Goal: Task Accomplishment & Management: Complete application form

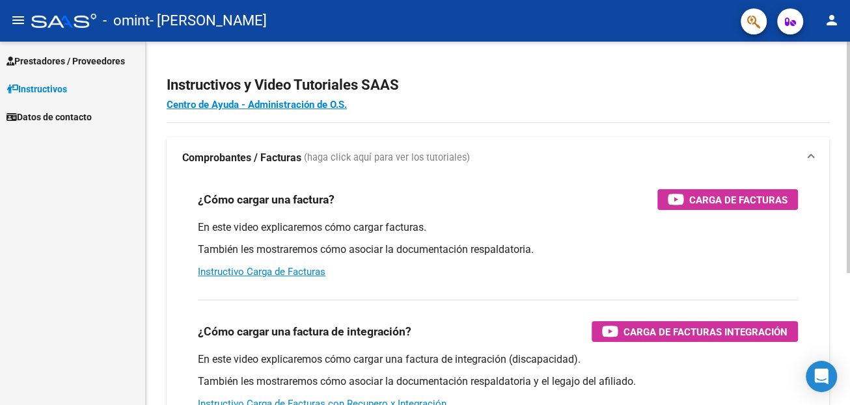
scroll to position [130, 0]
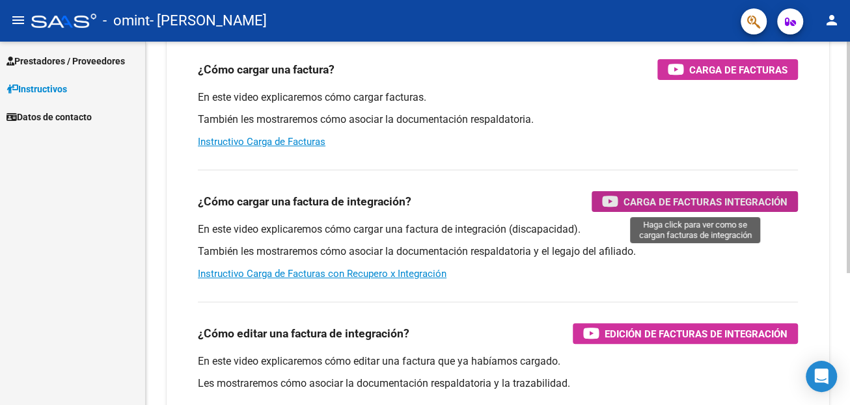
click at [664, 204] on span "Carga de Facturas Integración" at bounding box center [705, 202] width 164 height 16
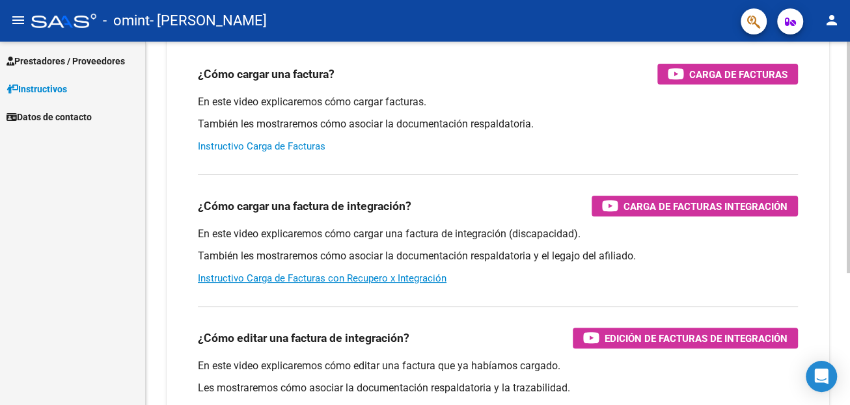
scroll to position [130, 0]
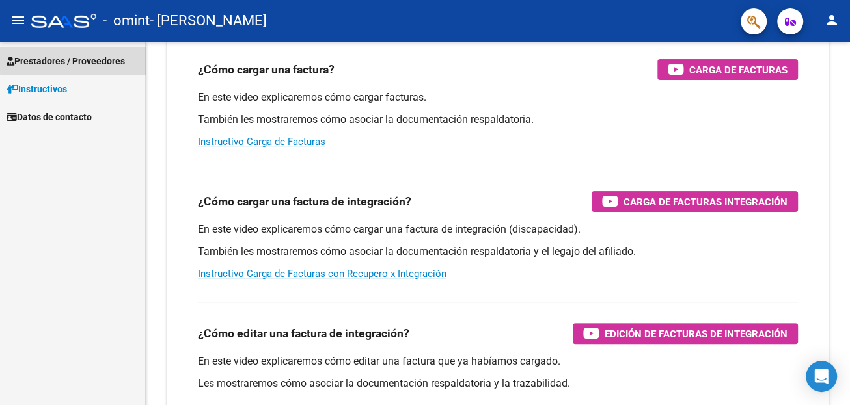
click at [87, 59] on span "Prestadores / Proveedores" at bounding box center [66, 61] width 118 height 14
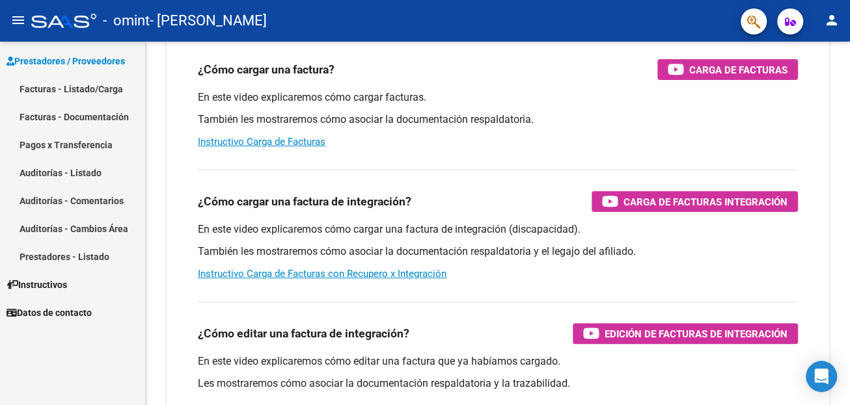
click at [77, 87] on link "Facturas - Listado/Carga" at bounding box center [72, 89] width 145 height 28
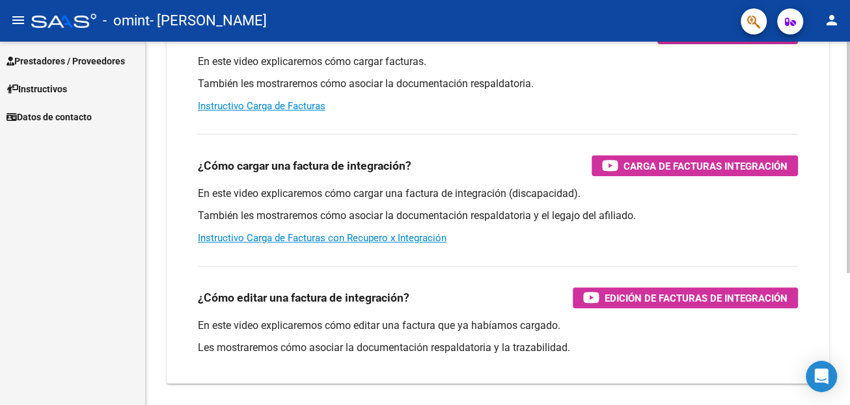
scroll to position [195, 0]
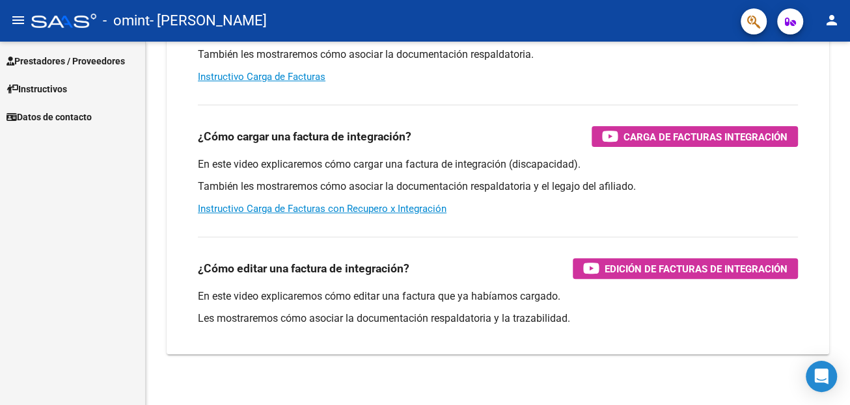
drag, startPoint x: 666, startPoint y: 128, endPoint x: 326, endPoint y: 18, distance: 357.3
drag, startPoint x: 326, startPoint y: 18, endPoint x: 308, endPoint y: 207, distance: 190.2
click at [308, 207] on link "Instructivo Carga de Facturas con Recupero x Integración" at bounding box center [322, 209] width 249 height 12
click at [107, 60] on span "Prestadores / Proveedores" at bounding box center [66, 61] width 118 height 14
click at [62, 23] on div at bounding box center [63, 21] width 65 height 14
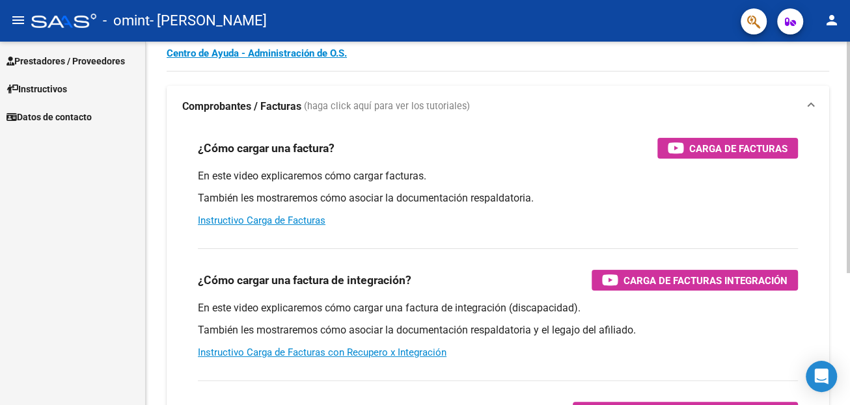
scroll to position [0, 0]
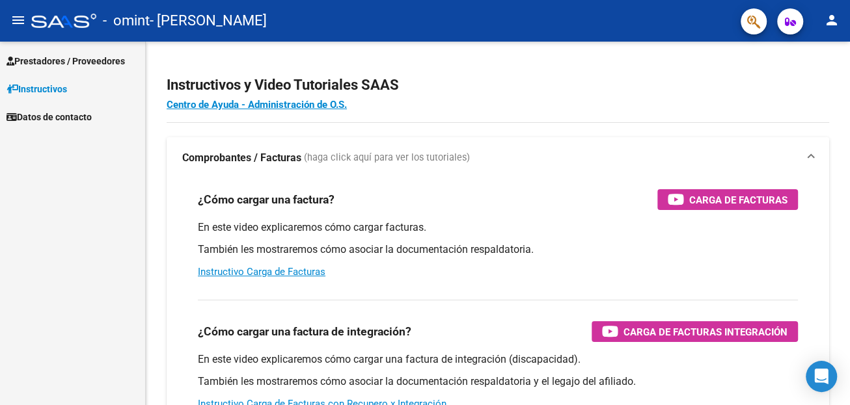
click at [74, 61] on span "Prestadores / Proveedores" at bounding box center [66, 61] width 118 height 14
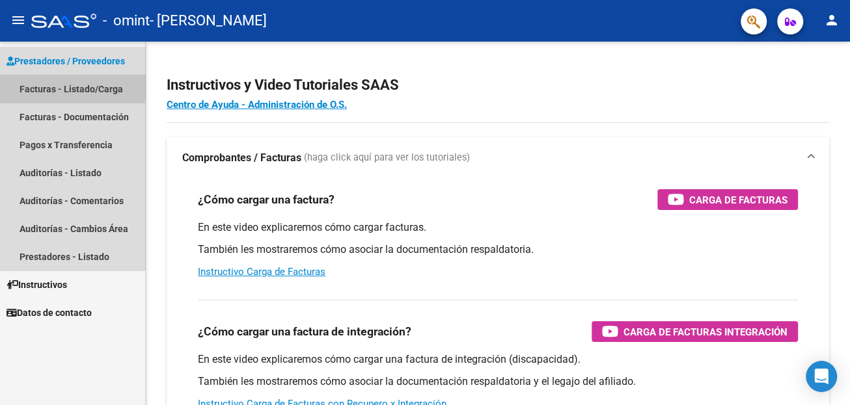
click at [62, 87] on link "Facturas - Listado/Carga" at bounding box center [72, 89] width 145 height 28
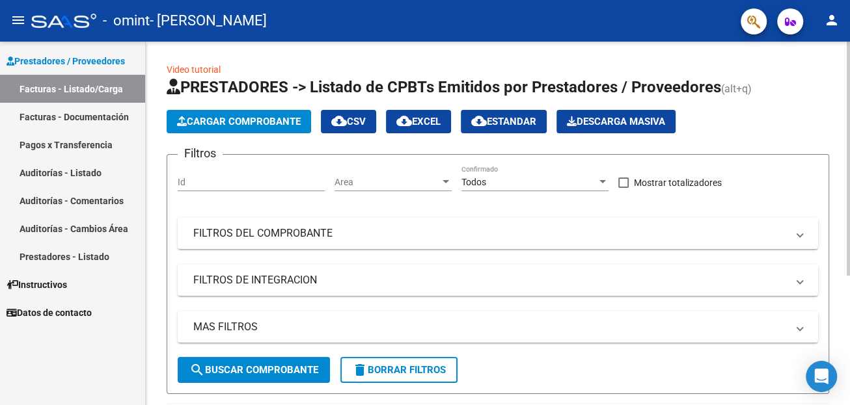
click at [240, 117] on span "Cargar Comprobante" at bounding box center [239, 122] width 124 height 12
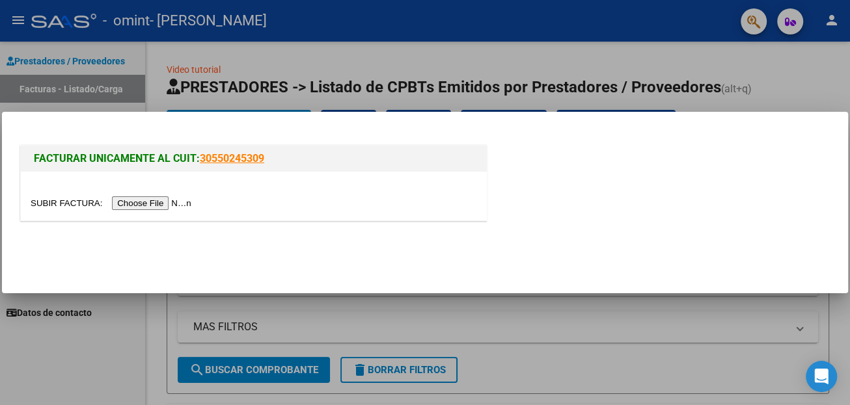
click at [154, 199] on input "file" at bounding box center [113, 204] width 165 height 14
click at [133, 198] on input "file" at bounding box center [113, 204] width 165 height 14
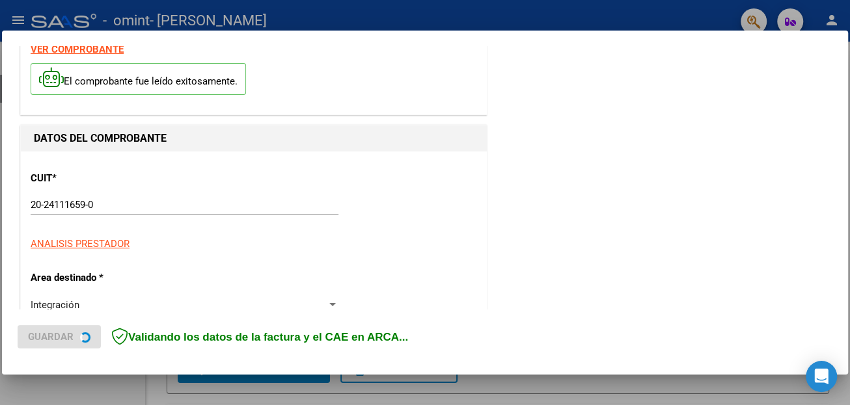
scroll to position [195, 0]
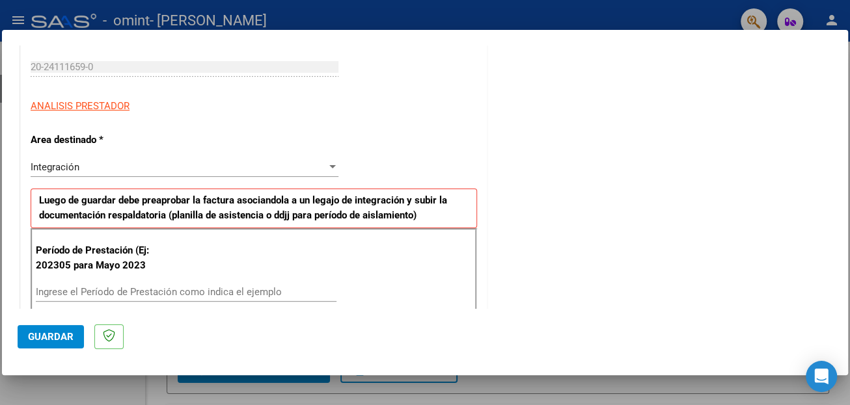
click at [158, 168] on div "Integración" at bounding box center [179, 167] width 296 height 12
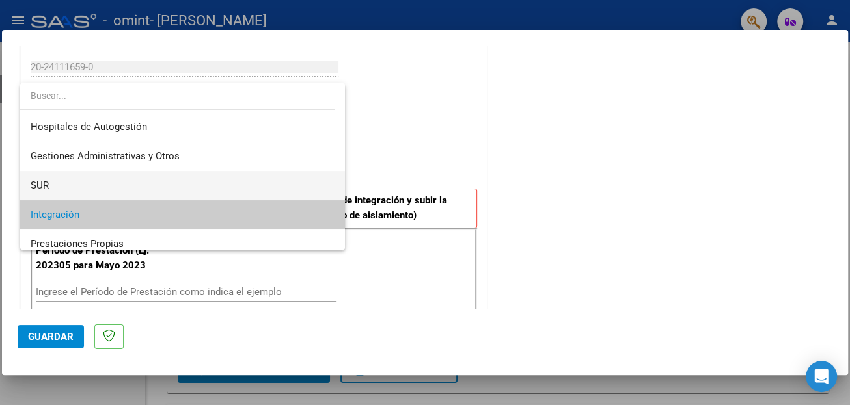
scroll to position [96, 0]
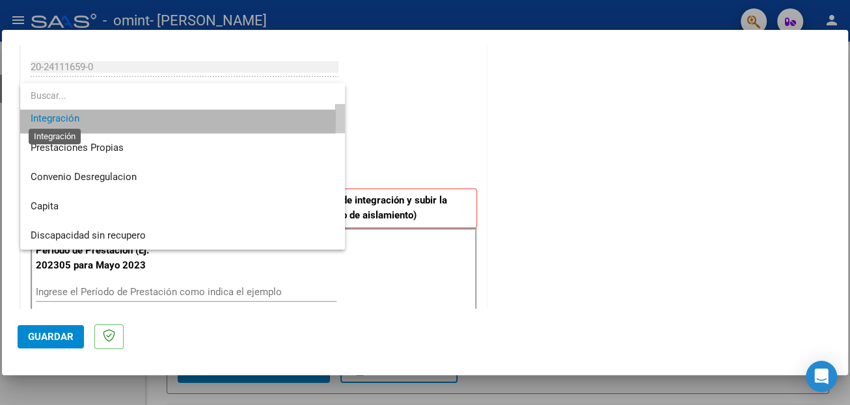
click at [78, 119] on span "Integración" at bounding box center [55, 119] width 49 height 12
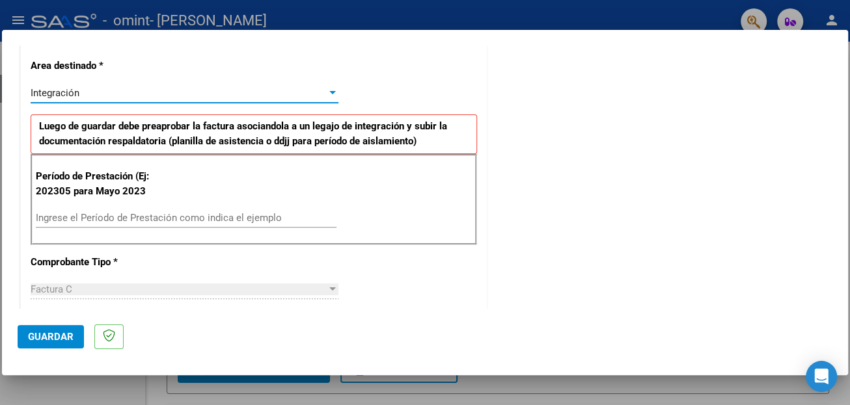
scroll to position [325, 0]
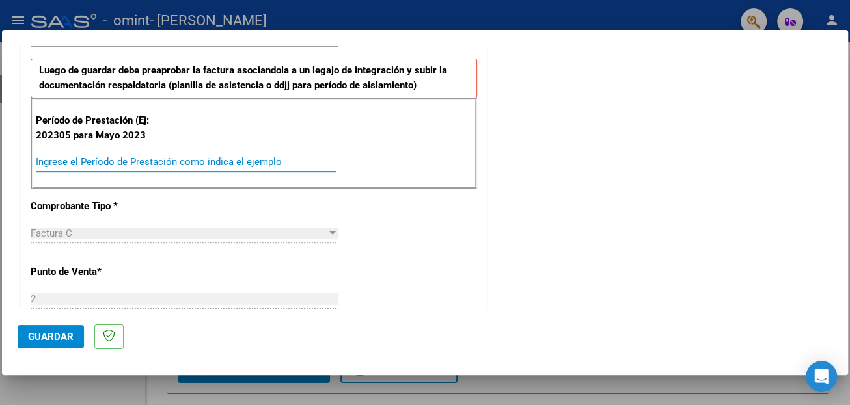
click at [48, 158] on input "Ingrese el Período de Prestación como indica el ejemplo" at bounding box center [186, 162] width 301 height 12
type input "202507"
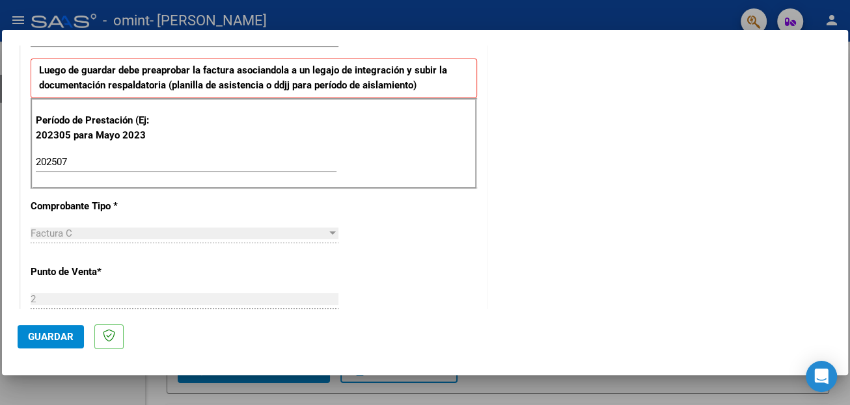
scroll to position [390, 0]
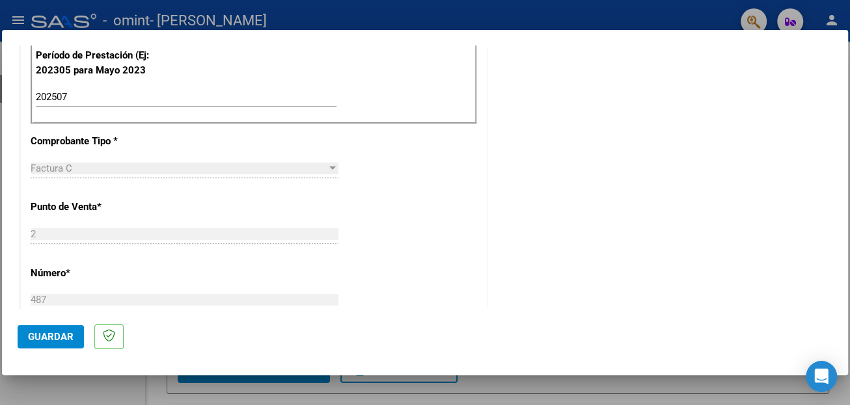
click at [49, 163] on span "Factura C" at bounding box center [52, 169] width 42 height 12
click at [56, 166] on span "Factura C" at bounding box center [52, 169] width 42 height 12
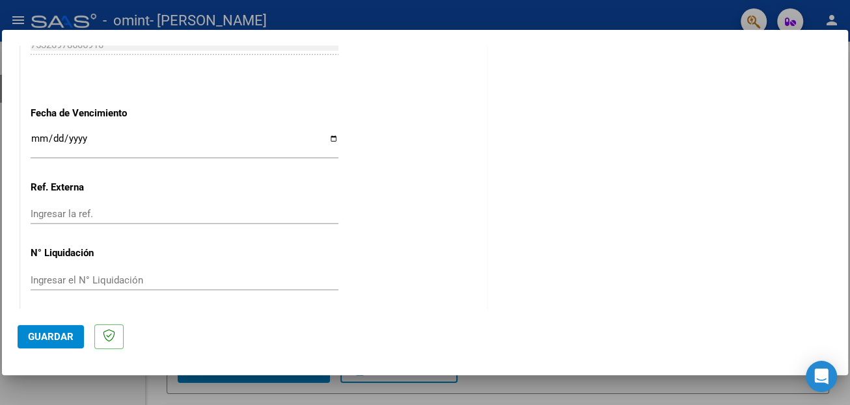
scroll to position [856, 0]
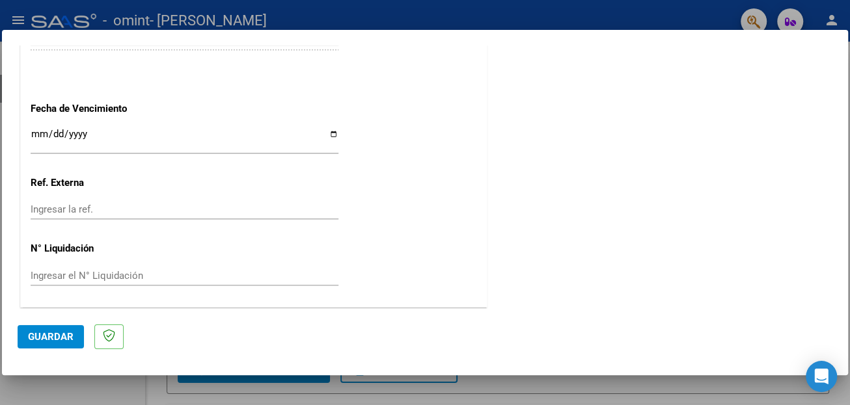
click at [55, 338] on span "Guardar" at bounding box center [51, 337] width 46 height 12
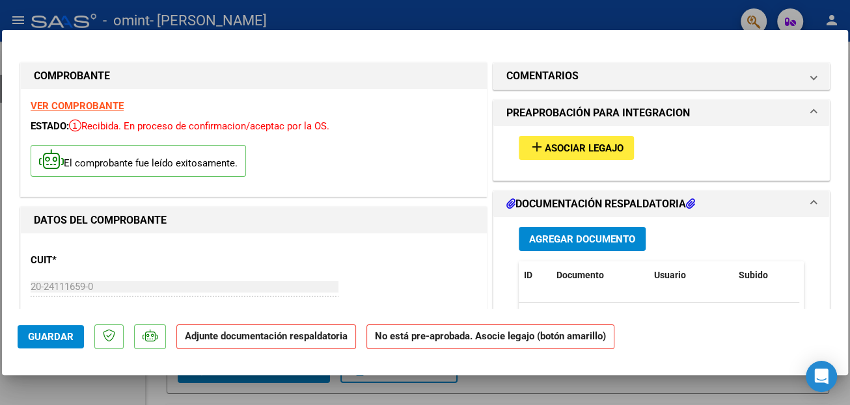
click at [575, 141] on button "add Asociar Legajo" at bounding box center [576, 148] width 115 height 24
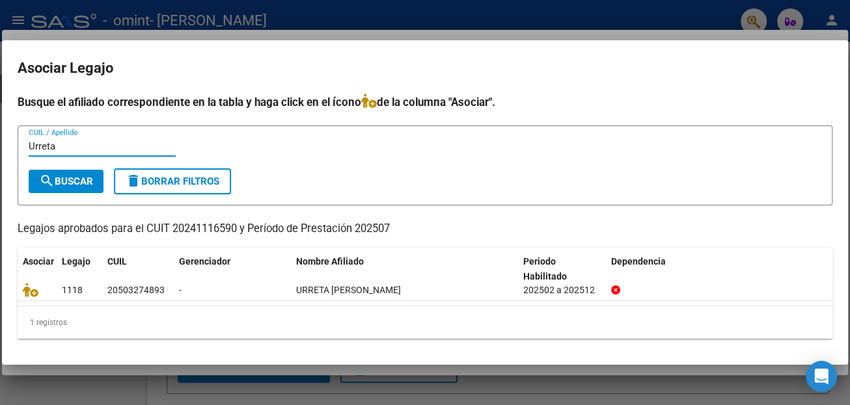
type input "Urreta"
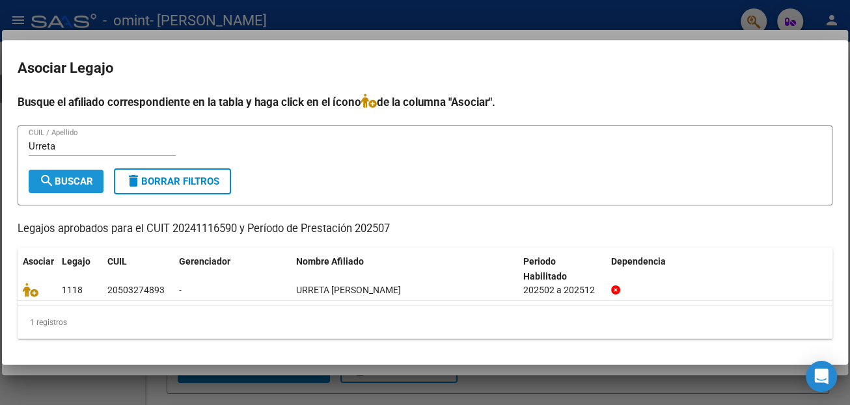
click at [66, 179] on span "search Buscar" at bounding box center [66, 182] width 54 height 12
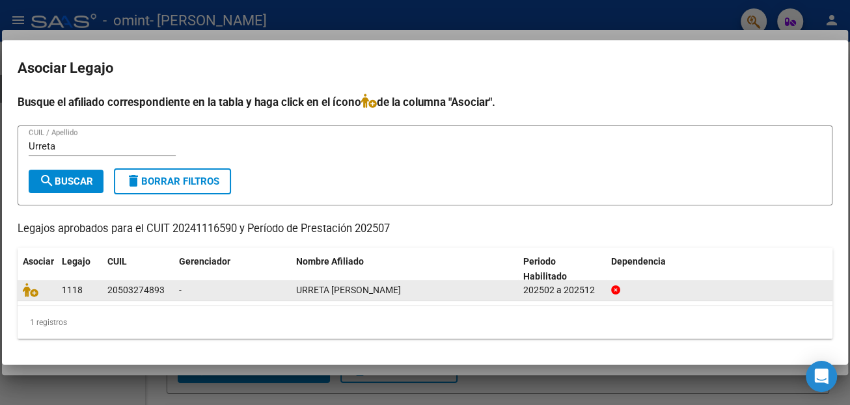
click at [175, 285] on datatable-body-cell "-" at bounding box center [232, 291] width 117 height 20
click at [154, 290] on div "20503274893" at bounding box center [135, 290] width 57 height 15
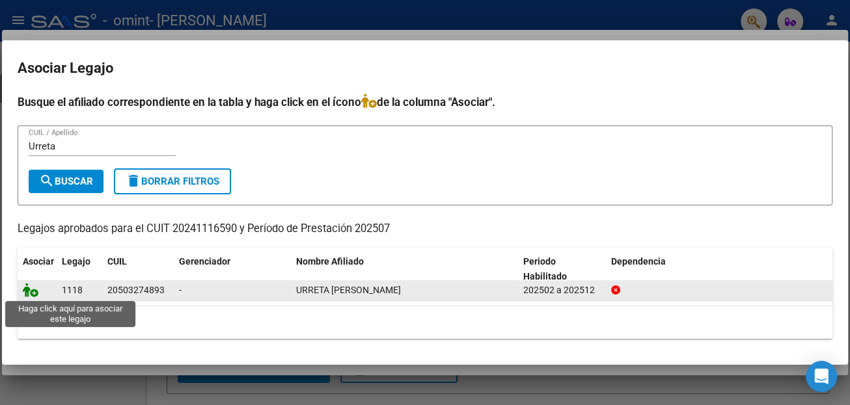
click at [28, 294] on icon at bounding box center [31, 290] width 16 height 14
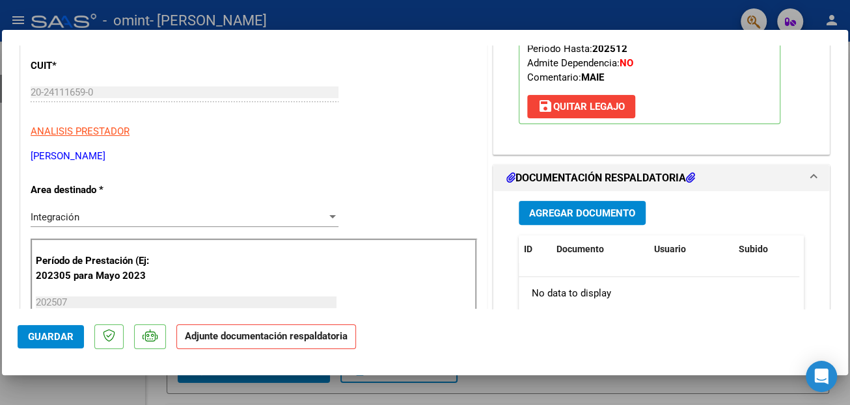
scroll to position [195, 0]
click at [585, 206] on span "Agregar Documento" at bounding box center [582, 212] width 106 height 12
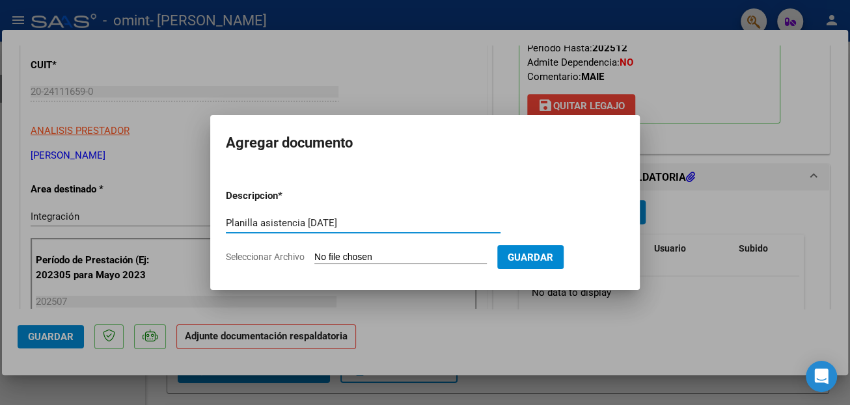
type input "Planilla asistencia [DATE]"
click at [408, 251] on app-file-uploader "Seleccionar Archivo" at bounding box center [361, 257] width 271 height 12
click at [407, 256] on input "Seleccionar Archivo" at bounding box center [400, 258] width 172 height 12
type input "C:\fakepath\asistenciaUrretajulio.pdf"
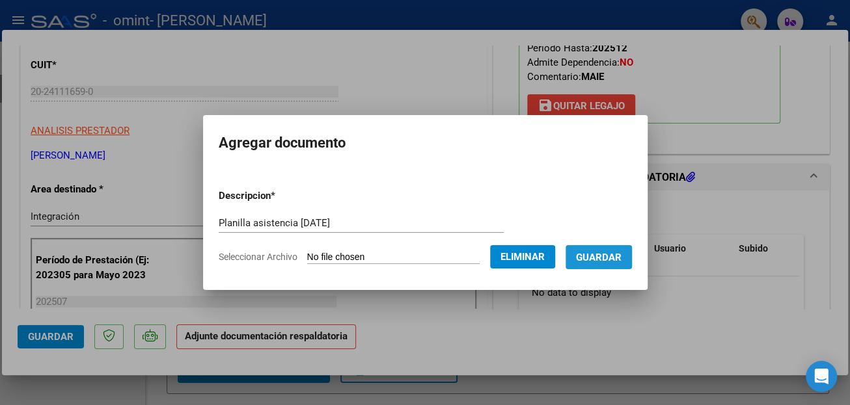
click at [619, 258] on span "Guardar" at bounding box center [599, 258] width 46 height 12
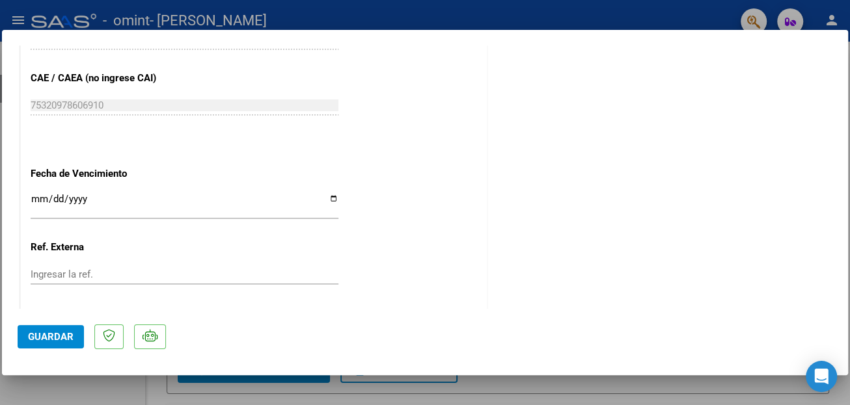
scroll to position [899, 0]
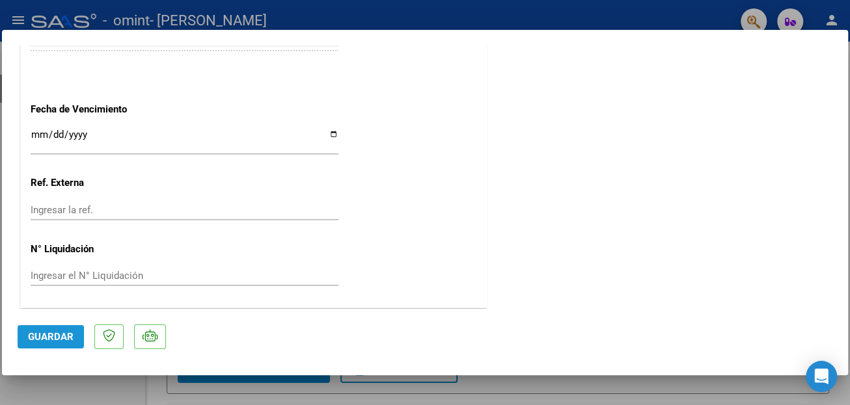
click at [43, 339] on span "Guardar" at bounding box center [51, 337] width 46 height 12
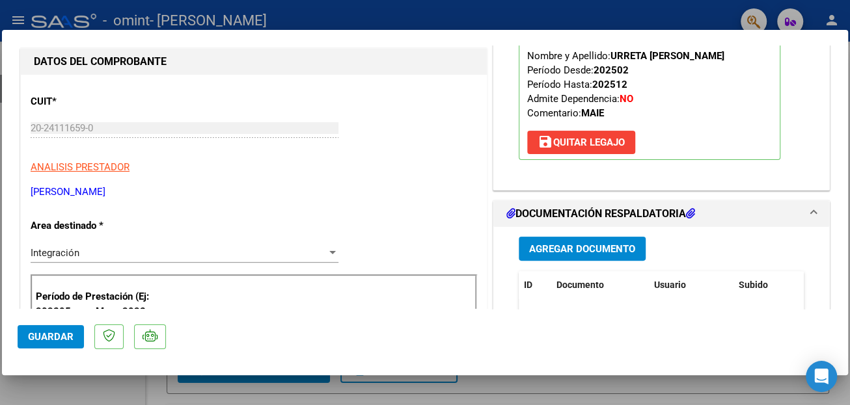
scroll to position [0, 0]
